Goal: Find specific page/section: Find specific page/section

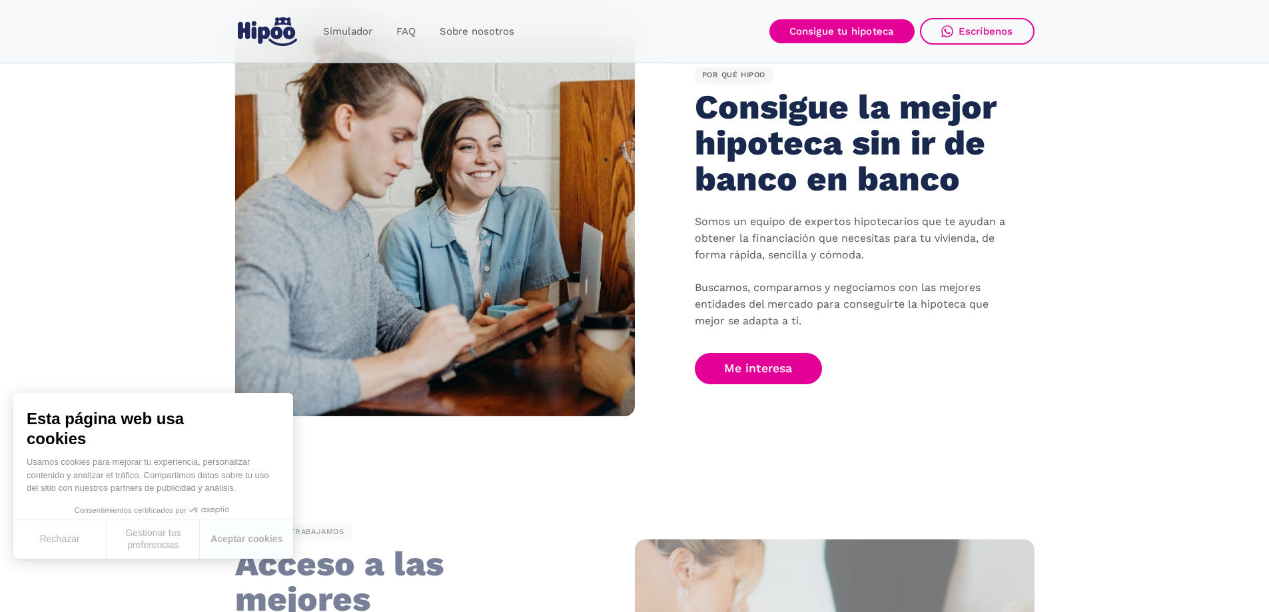
scroll to position [800, 0]
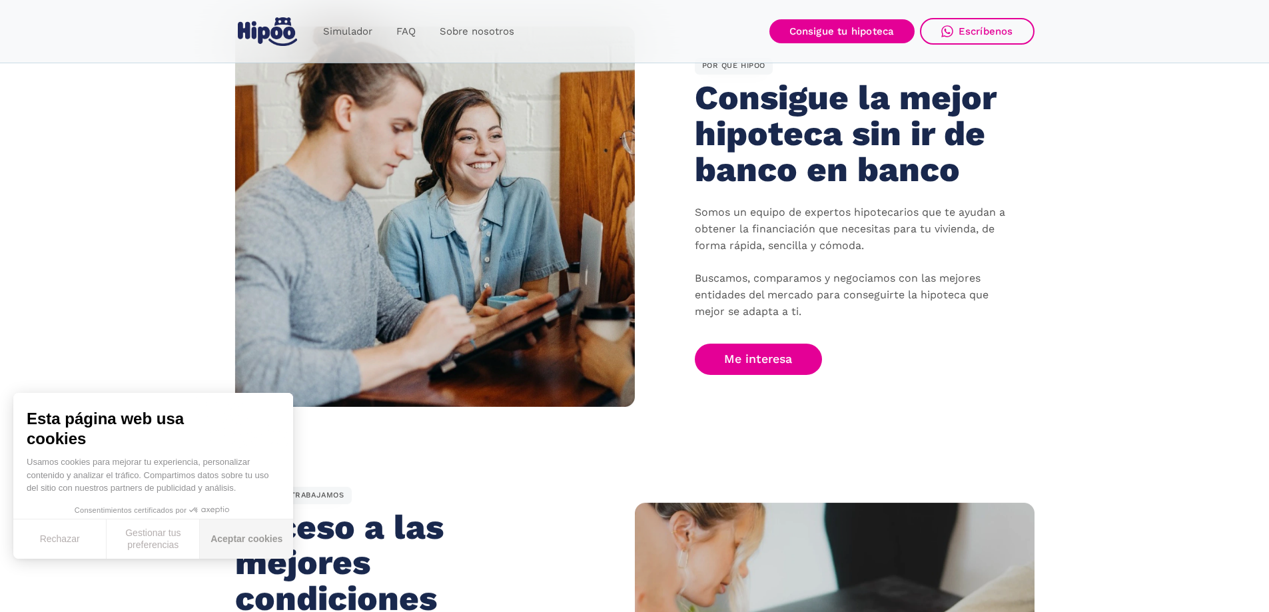
click at [234, 524] on button "Aceptar cookies" at bounding box center [246, 539] width 93 height 39
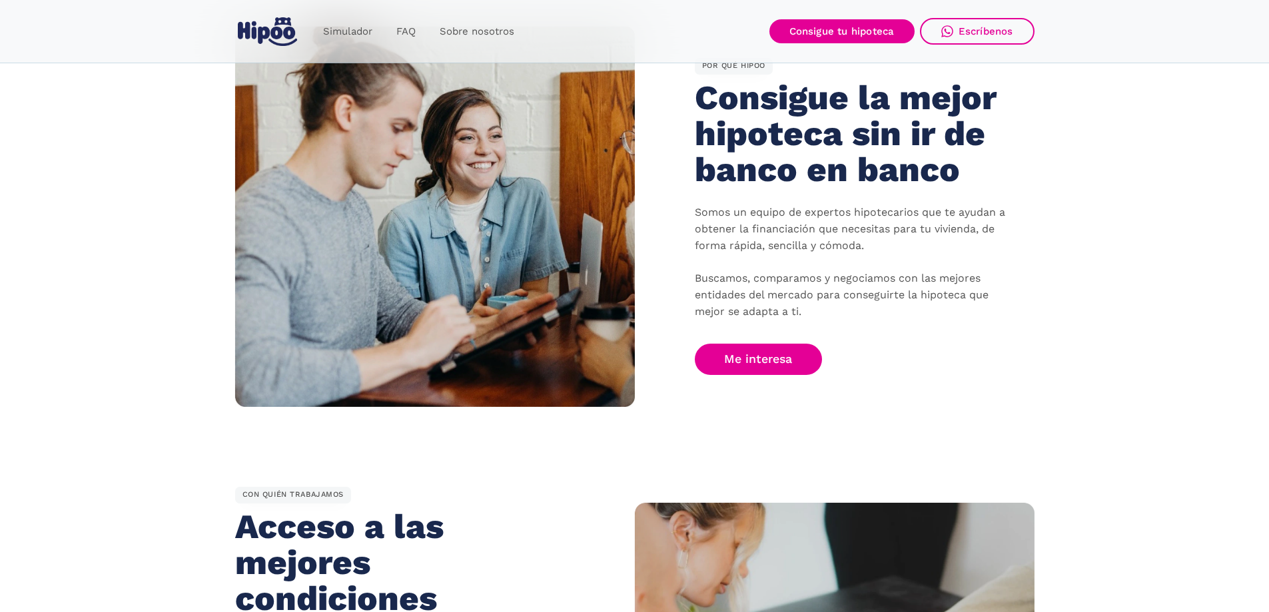
click at [151, 247] on section "POR QUÉ HIPOO Consigue la mejor hipoteca sin ir de banco en banco Somos un equi…" at bounding box center [634, 216] width 1269 height 461
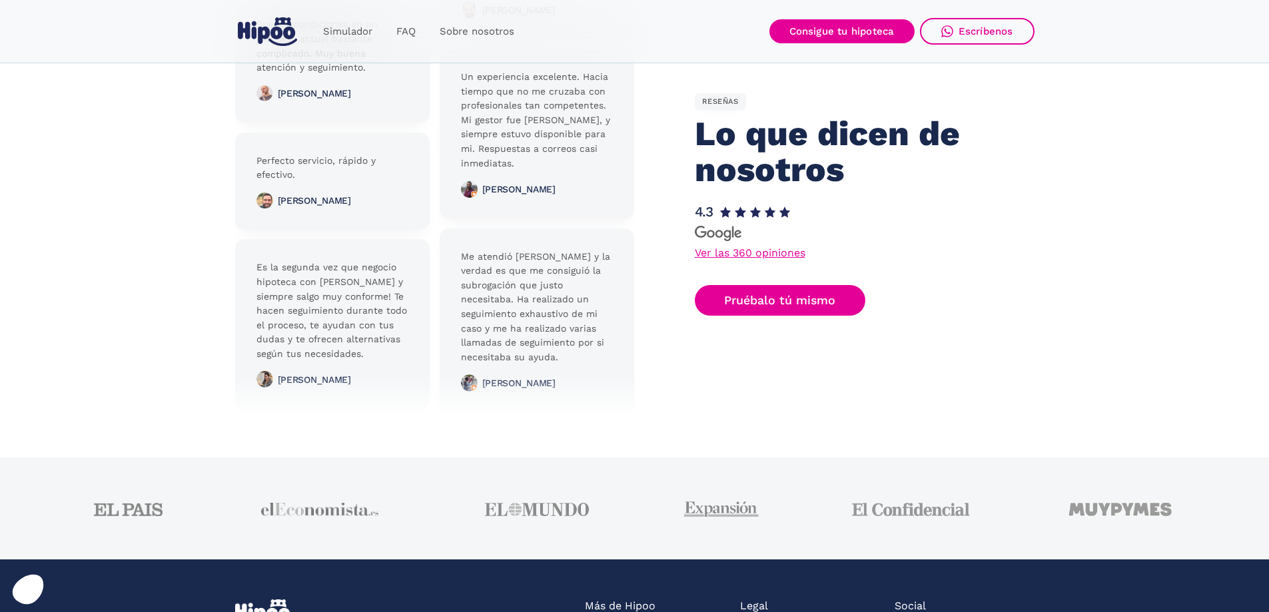
scroll to position [3065, 0]
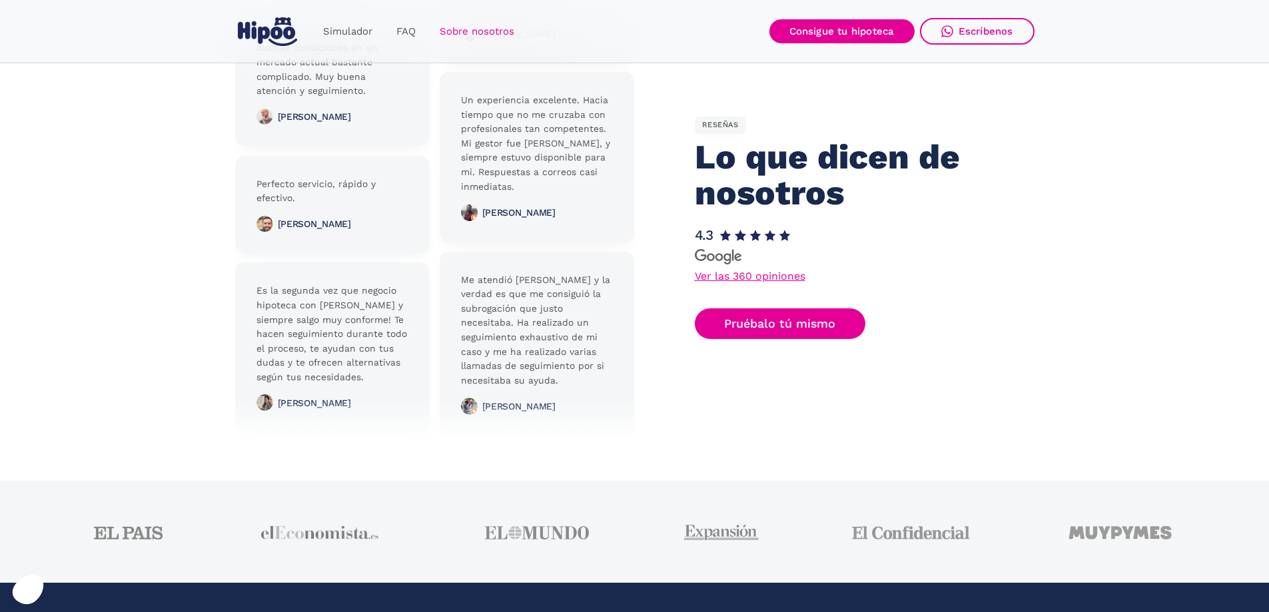
click at [480, 29] on link "Sobre nosotros" at bounding box center [477, 32] width 99 height 26
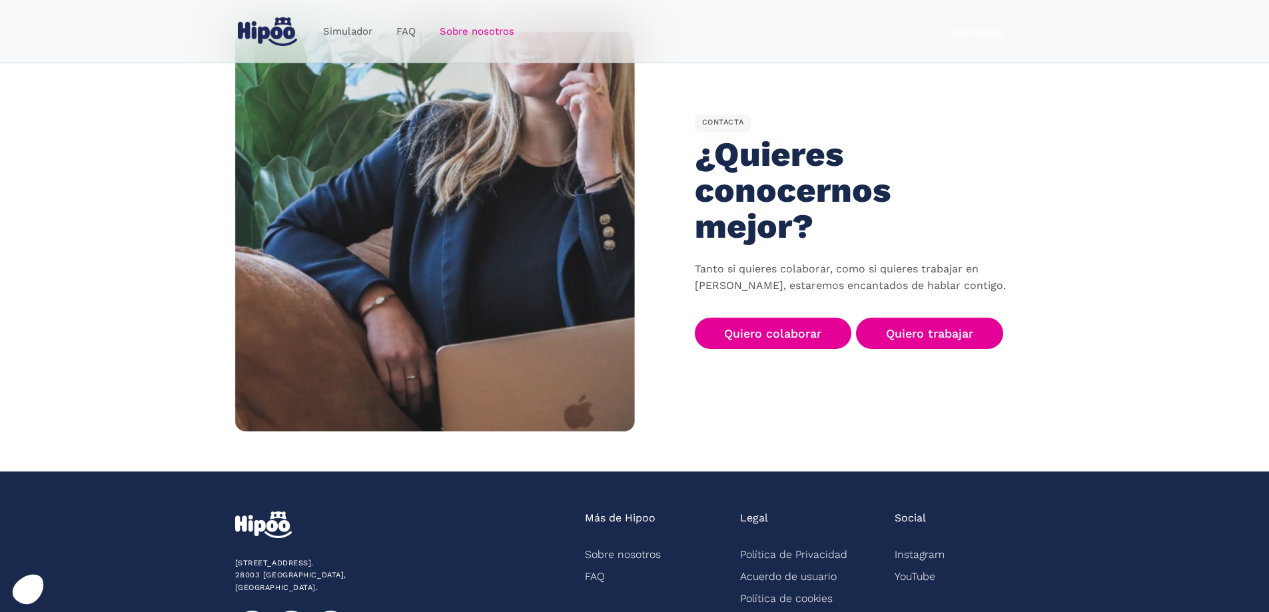
scroll to position [2077, 0]
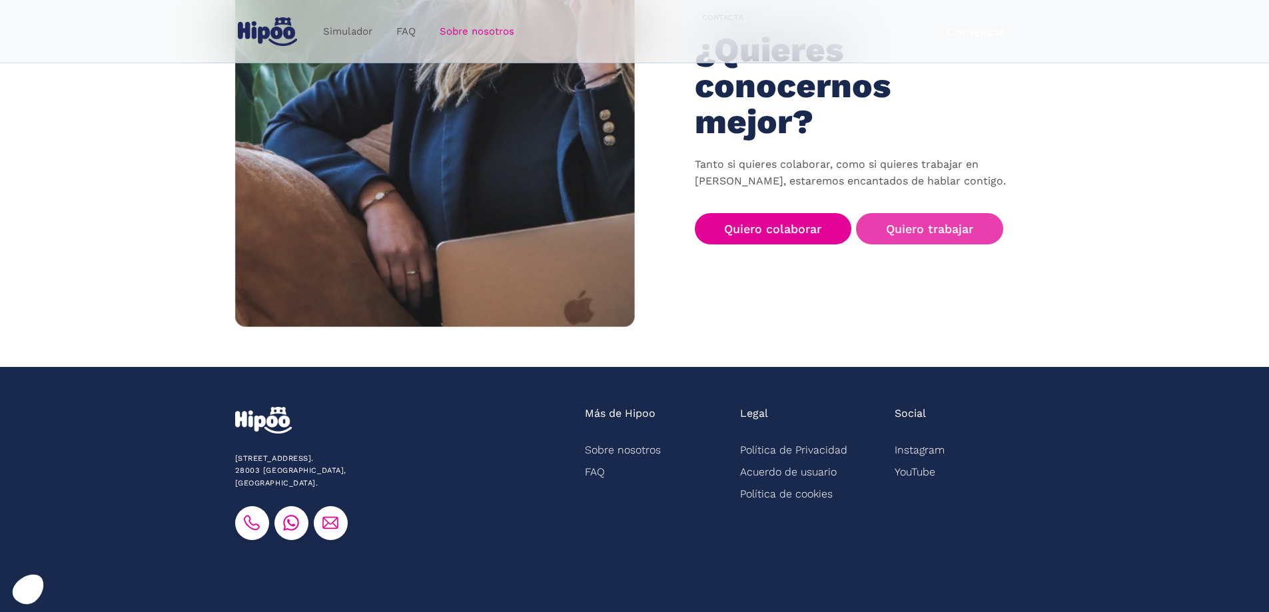
click at [966, 213] on link "Quiero trabajar" at bounding box center [929, 228] width 147 height 31
